Goal: Task Accomplishment & Management: Use online tool/utility

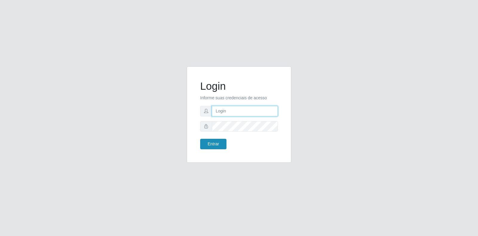
type input "[EMAIL_ADDRESS][DOMAIN_NAME]"
click at [211, 142] on button "Entrar" at bounding box center [213, 144] width 26 height 10
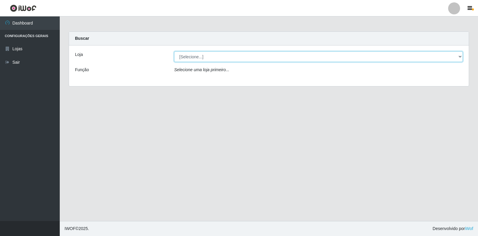
click at [214, 58] on select "[Selecione...] Atacado Vem - Loja 30 Laranjeiras Velha" at bounding box center [318, 56] width 289 height 10
select select "495"
click at [174, 51] on select "[Selecione...] Atacado Vem - Loja 30 Laranjeiras Velha" at bounding box center [318, 56] width 289 height 10
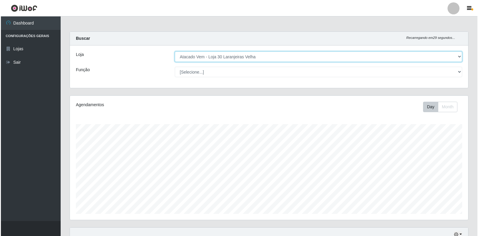
scroll to position [179, 0]
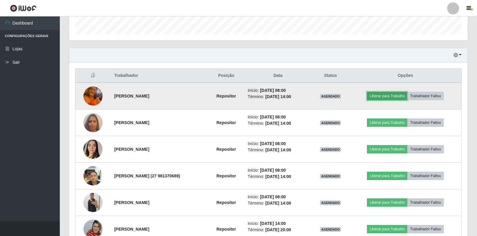
click at [382, 96] on button "Liberar para Trabalho" at bounding box center [387, 96] width 40 height 8
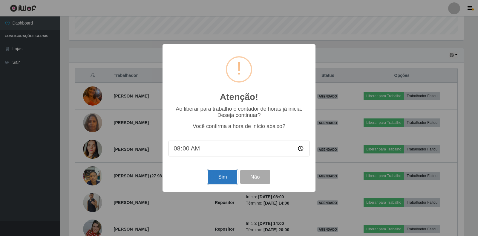
click at [220, 179] on button "Sim" at bounding box center [222, 177] width 29 height 14
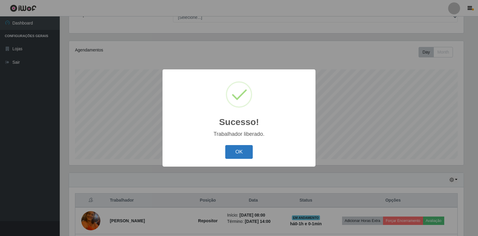
click at [234, 147] on button "OK" at bounding box center [239, 152] width 28 height 14
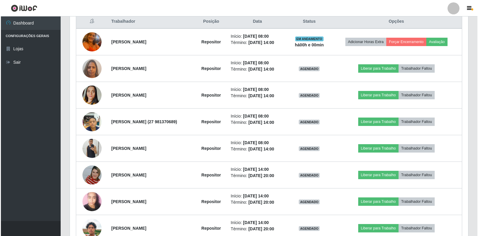
scroll to position [234, 0]
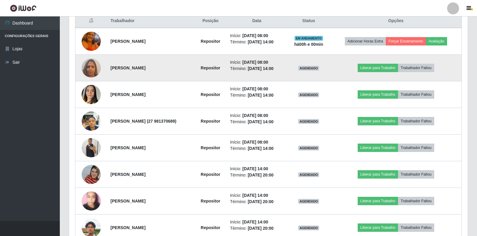
click at [89, 69] on img at bounding box center [91, 67] width 19 height 25
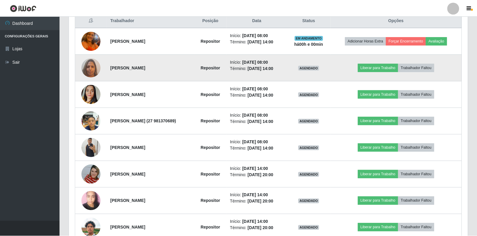
scroll to position [124, 395]
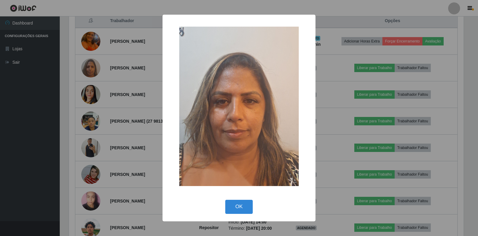
click at [43, 68] on div "× OK Cancel" at bounding box center [239, 118] width 478 height 236
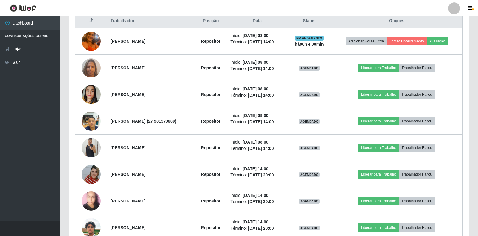
scroll to position [124, 399]
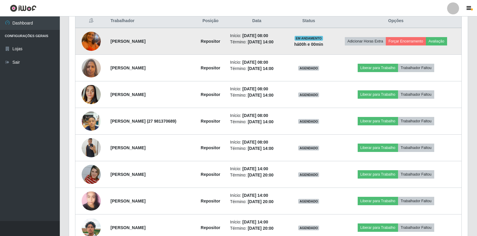
click at [94, 43] on img at bounding box center [91, 40] width 19 height 25
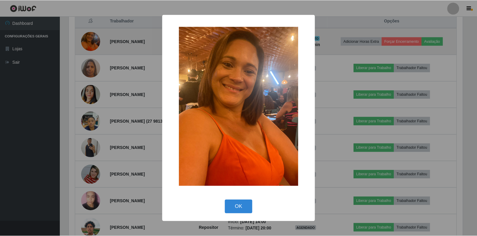
scroll to position [124, 395]
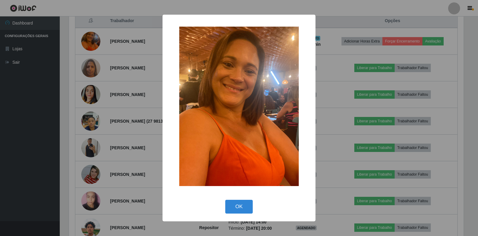
click at [63, 78] on div "× OK Cancel" at bounding box center [239, 118] width 478 height 236
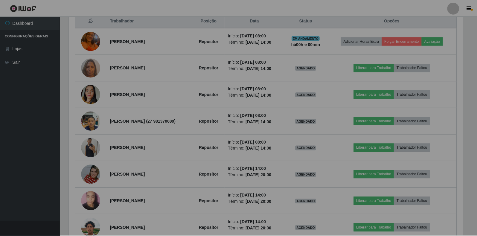
scroll to position [124, 399]
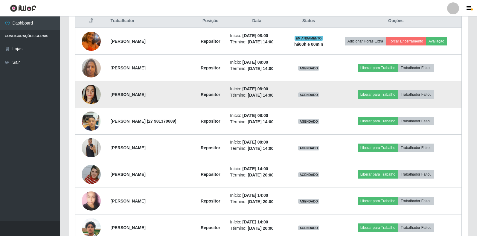
click at [89, 92] on img at bounding box center [91, 94] width 19 height 34
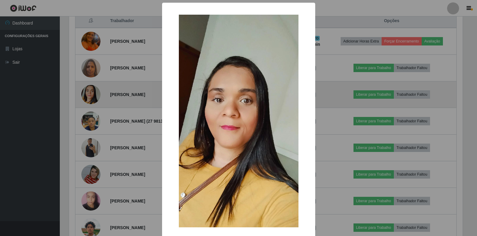
scroll to position [124, 395]
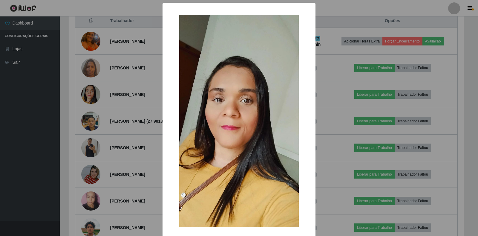
click at [72, 95] on div "× OK Cancel" at bounding box center [239, 118] width 478 height 236
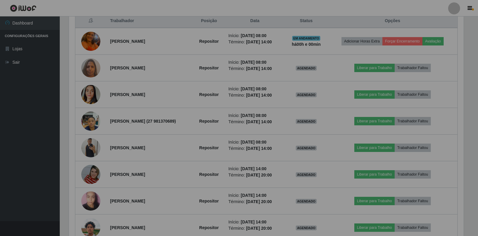
scroll to position [124, 399]
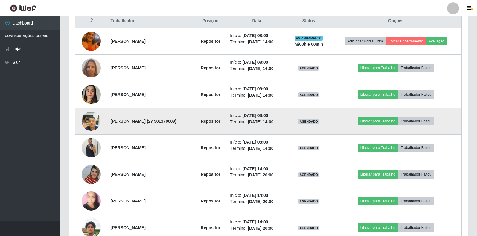
click at [82, 123] on img at bounding box center [91, 120] width 19 height 25
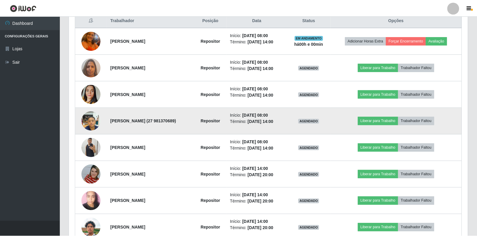
scroll to position [124, 395]
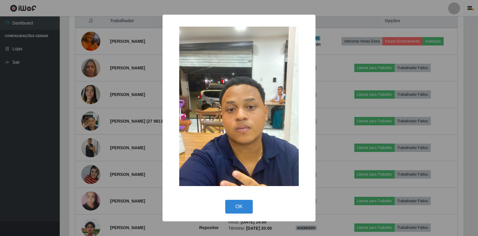
click at [74, 126] on div "× OK Cancel" at bounding box center [239, 118] width 478 height 236
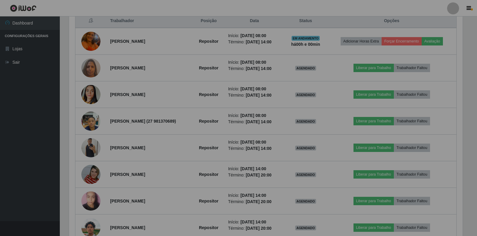
scroll to position [124, 399]
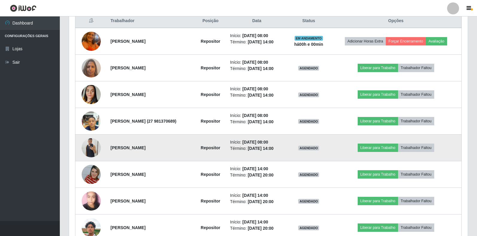
click at [83, 147] on img at bounding box center [91, 147] width 19 height 25
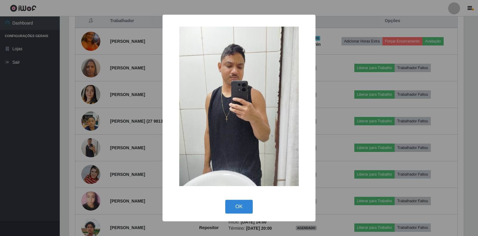
click at [51, 155] on div "× OK Cancel" at bounding box center [239, 118] width 478 height 236
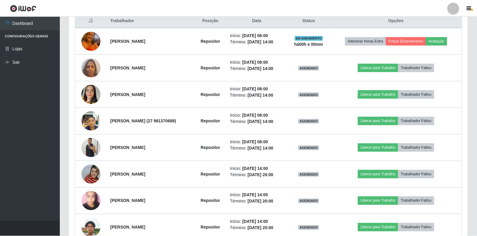
scroll to position [124, 399]
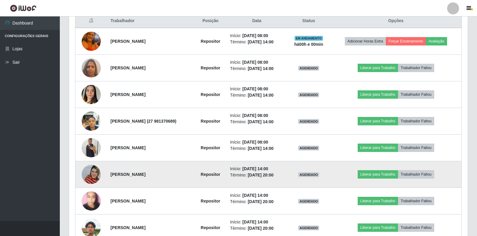
click at [83, 177] on img at bounding box center [91, 174] width 19 height 34
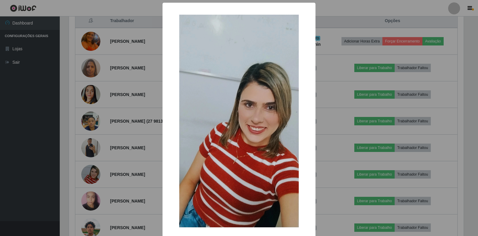
click at [55, 159] on div "× OK Cancel" at bounding box center [239, 118] width 478 height 236
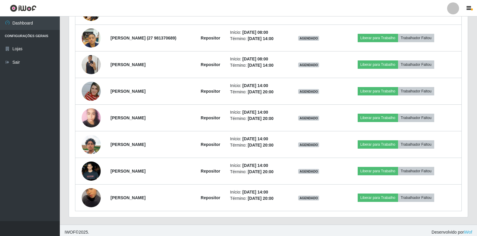
scroll to position [318, 0]
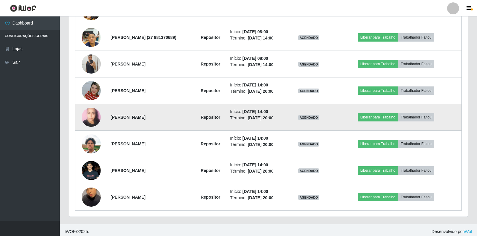
click at [91, 118] on img at bounding box center [91, 116] width 19 height 25
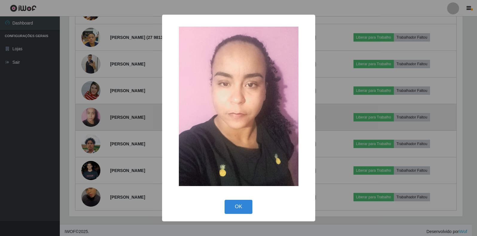
scroll to position [124, 395]
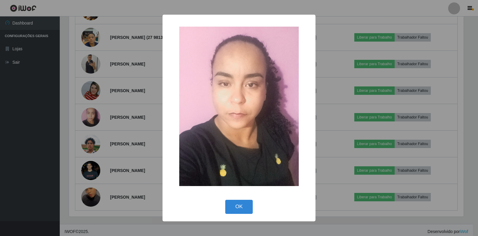
click at [44, 129] on div "× OK Cancel" at bounding box center [239, 118] width 478 height 236
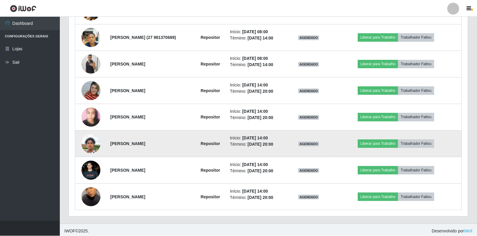
scroll to position [0, 0]
click at [83, 148] on img at bounding box center [91, 144] width 19 height 34
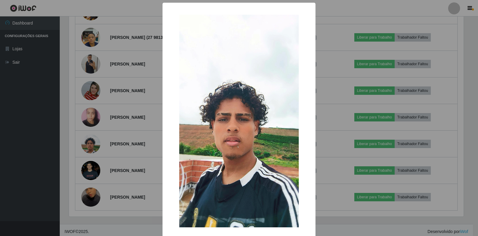
click at [59, 146] on div "× OK Cancel" at bounding box center [239, 118] width 478 height 236
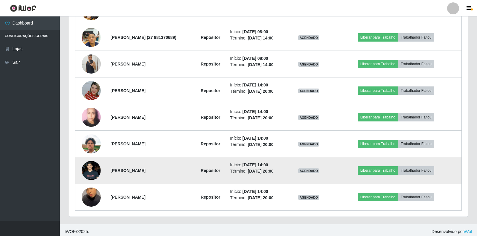
click at [85, 168] on img at bounding box center [91, 170] width 19 height 42
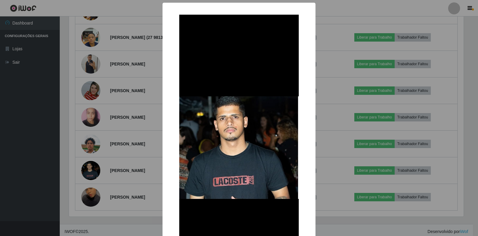
drag, startPoint x: 34, startPoint y: 164, endPoint x: 50, endPoint y: 164, distance: 15.9
click at [35, 164] on div "× OK Cancel" at bounding box center [239, 118] width 478 height 236
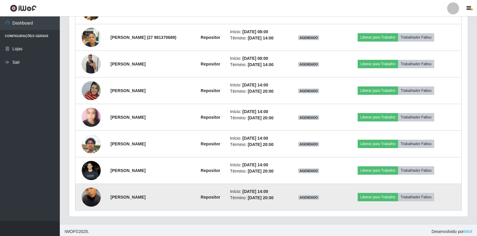
click at [83, 197] on img at bounding box center [91, 197] width 19 height 34
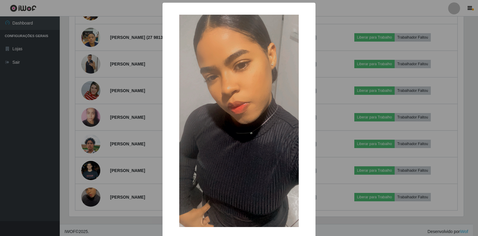
click at [64, 187] on div "× OK Cancel" at bounding box center [239, 118] width 478 height 236
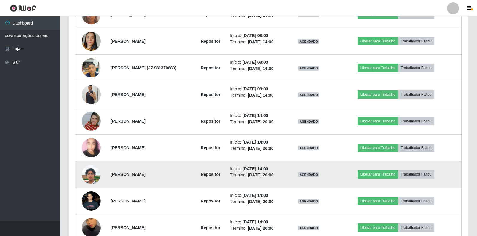
scroll to position [228, 0]
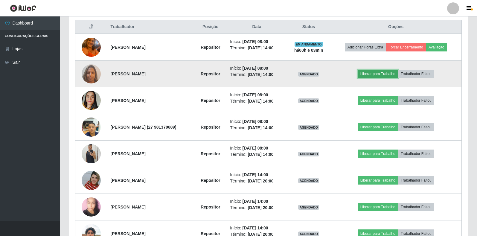
click at [370, 74] on button "Liberar para Trabalho" at bounding box center [378, 74] width 40 height 8
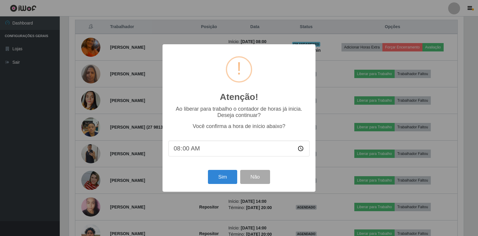
type input "08:03"
click at [224, 173] on button "Sim" at bounding box center [222, 177] width 29 height 14
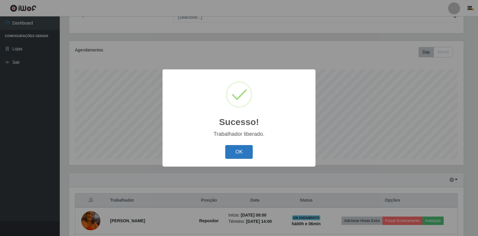
click at [238, 153] on button "OK" at bounding box center [239, 152] width 28 height 14
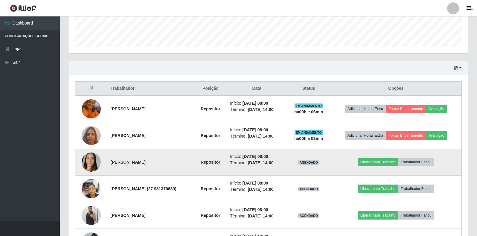
scroll to position [174, 0]
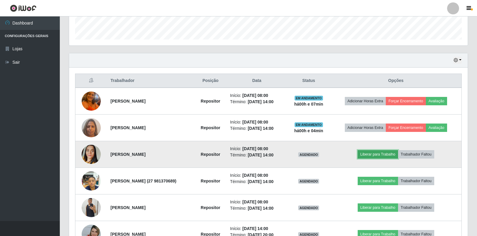
click at [381, 154] on button "Liberar para Trabalho" at bounding box center [378, 154] width 40 height 8
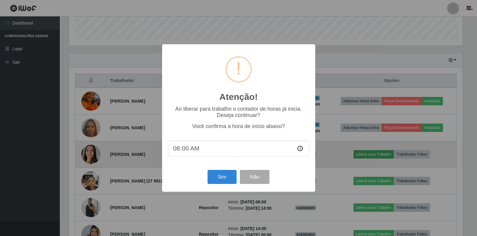
scroll to position [124, 395]
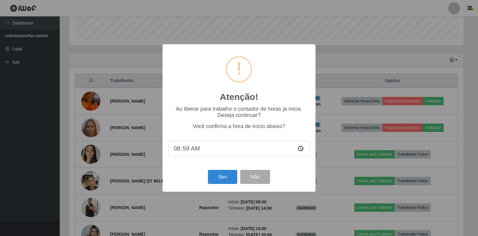
type input "08:05"
click at [229, 179] on button "Sim" at bounding box center [222, 177] width 29 height 14
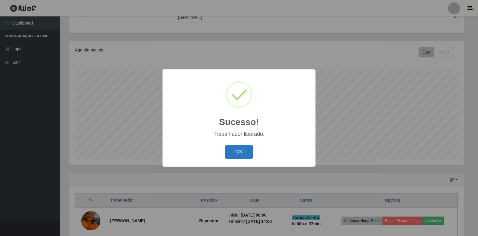
click at [243, 149] on button "OK" at bounding box center [239, 152] width 28 height 14
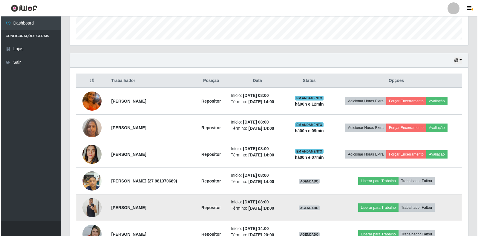
scroll to position [204, 0]
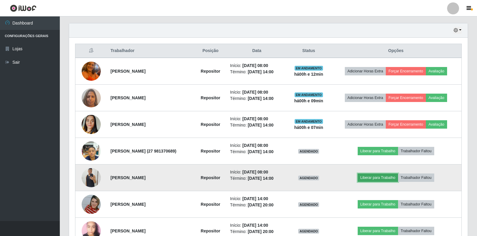
click at [390, 175] on button "Liberar para Trabalho" at bounding box center [378, 177] width 40 height 8
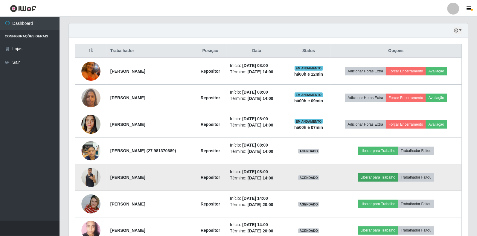
scroll to position [124, 395]
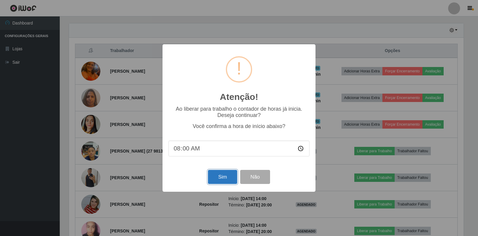
click at [211, 177] on button "Sim" at bounding box center [222, 177] width 29 height 14
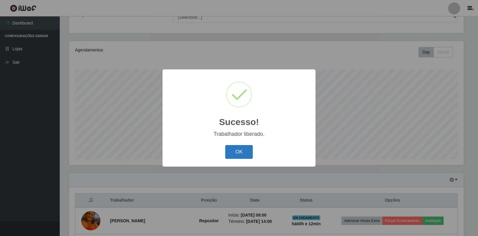
click at [250, 149] on button "OK" at bounding box center [239, 152] width 28 height 14
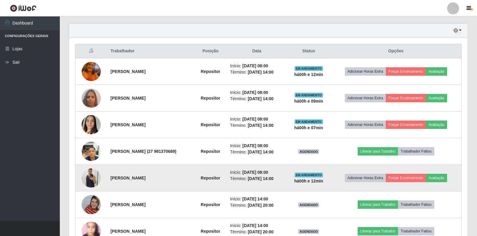
scroll to position [204, 0]
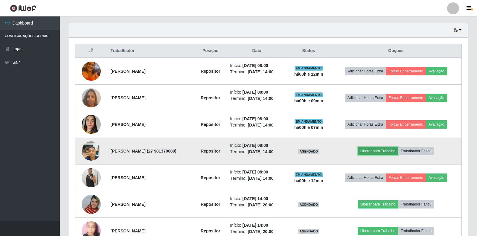
click at [392, 151] on button "Liberar para Trabalho" at bounding box center [378, 151] width 40 height 8
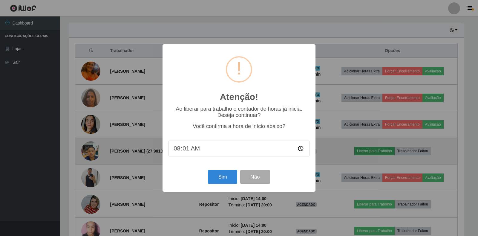
type input "08:10"
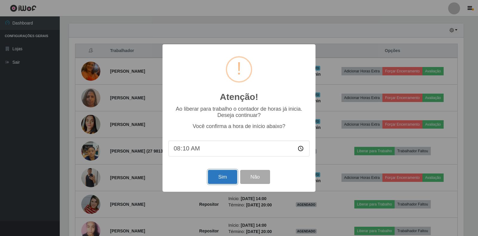
click at [217, 174] on button "Sim" at bounding box center [222, 177] width 29 height 14
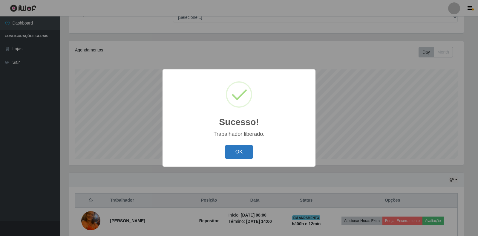
click at [240, 156] on button "OK" at bounding box center [239, 152] width 28 height 14
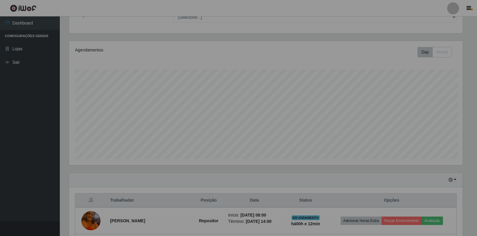
scroll to position [124, 399]
